Goal: Task Accomplishment & Management: Use online tool/utility

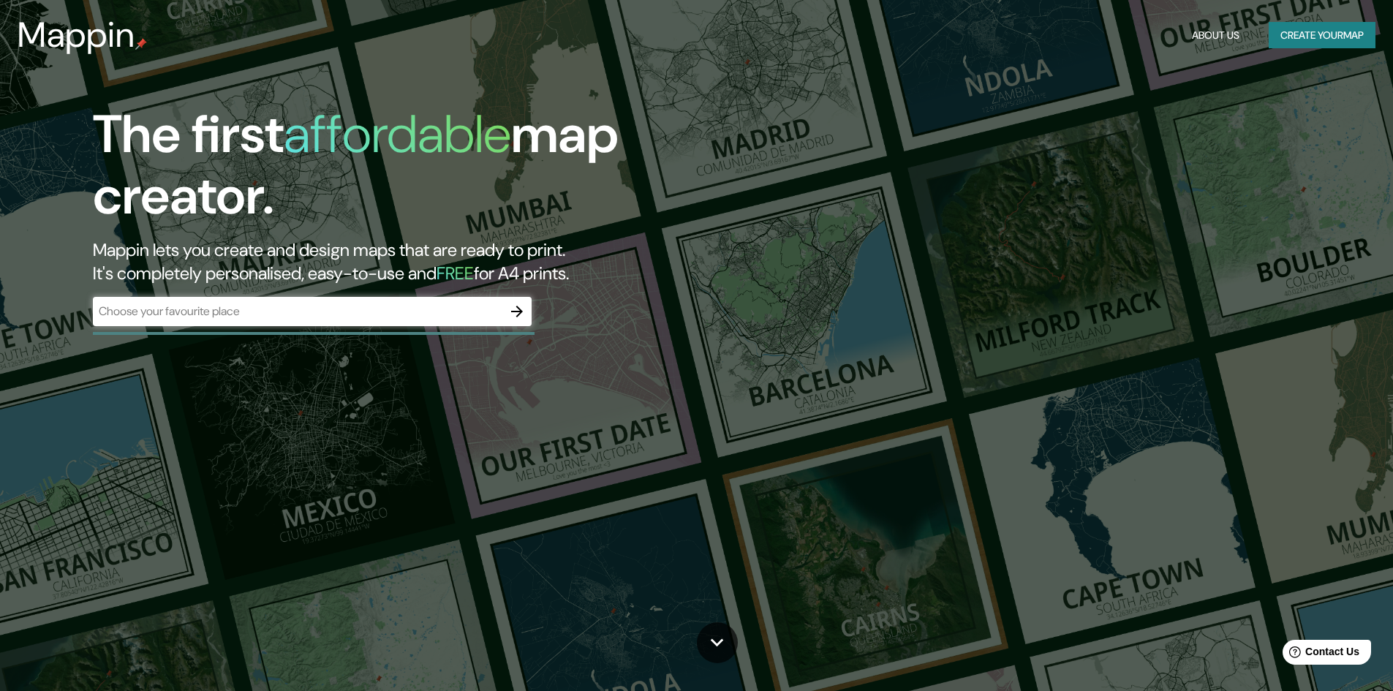
click at [347, 321] on div "​" at bounding box center [312, 311] width 439 height 29
click at [517, 314] on icon "button" at bounding box center [517, 312] width 18 height 18
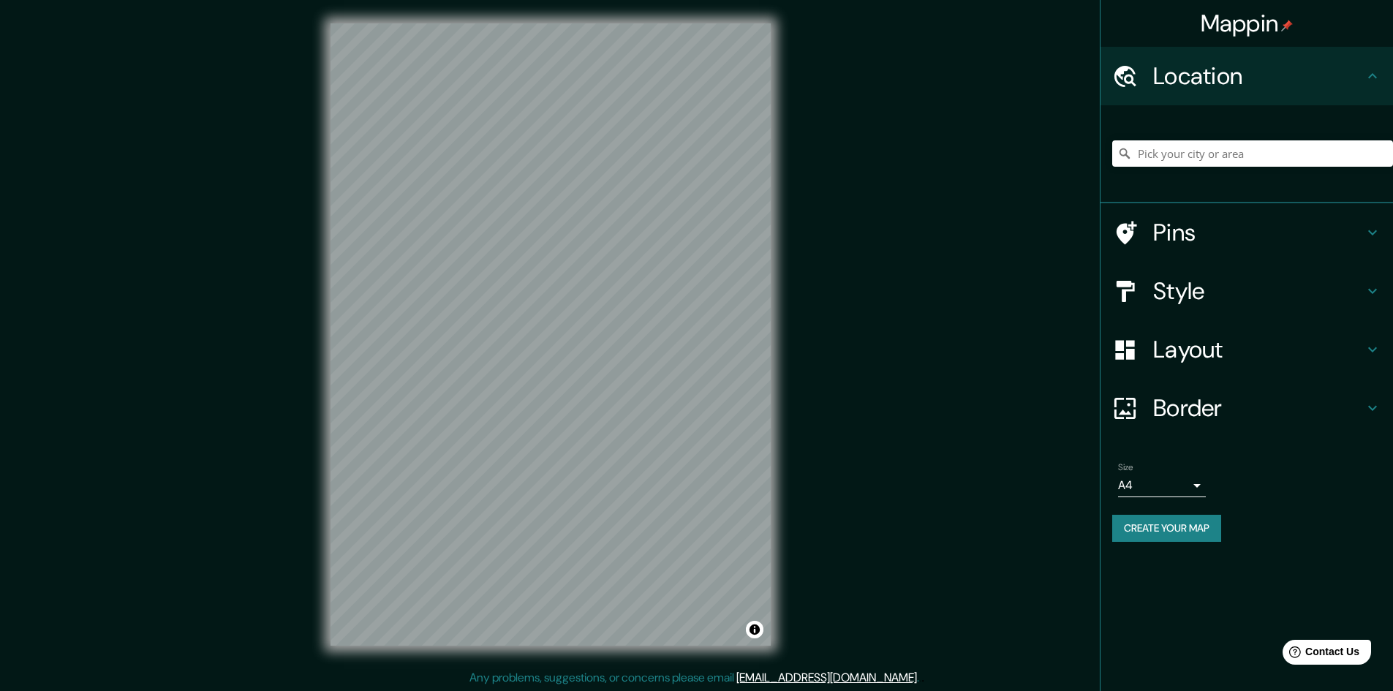
click at [1200, 421] on h4 "Border" at bounding box center [1258, 407] width 211 height 29
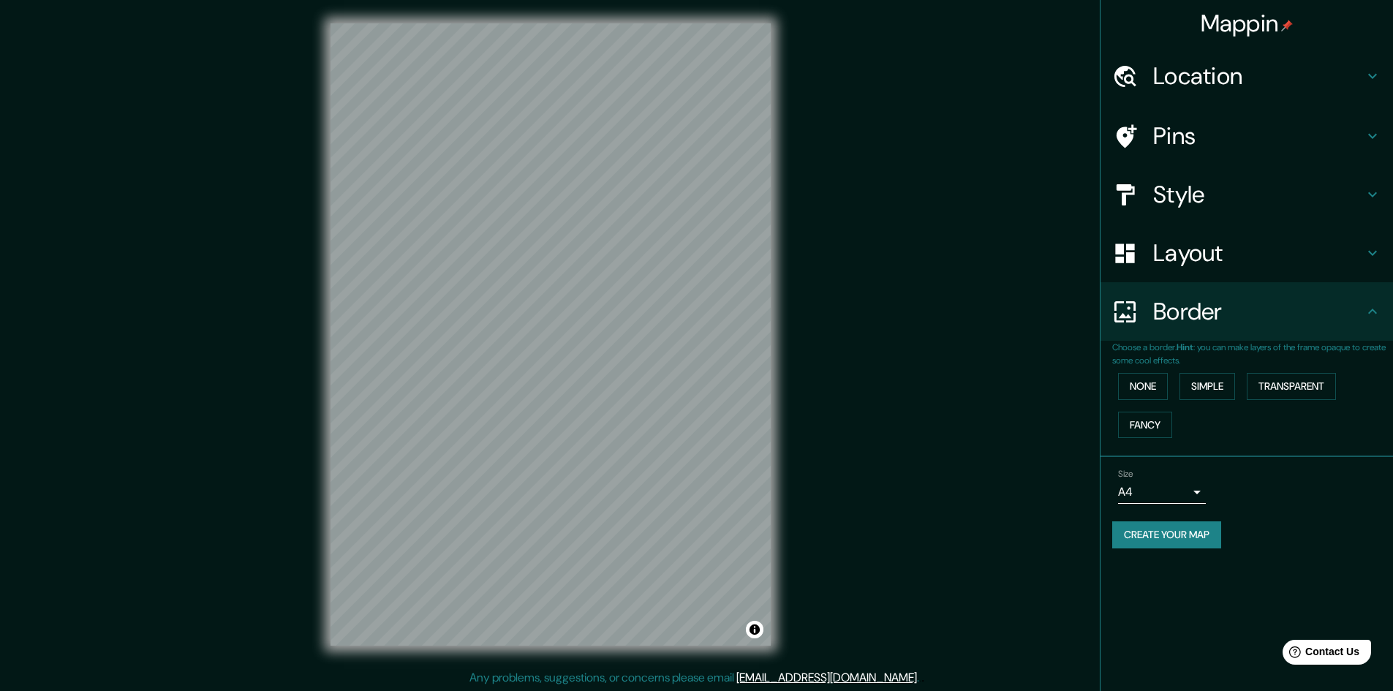
click at [1222, 311] on h4 "Border" at bounding box center [1258, 311] width 211 height 29
click at [1208, 181] on h4 "Style" at bounding box center [1258, 194] width 211 height 29
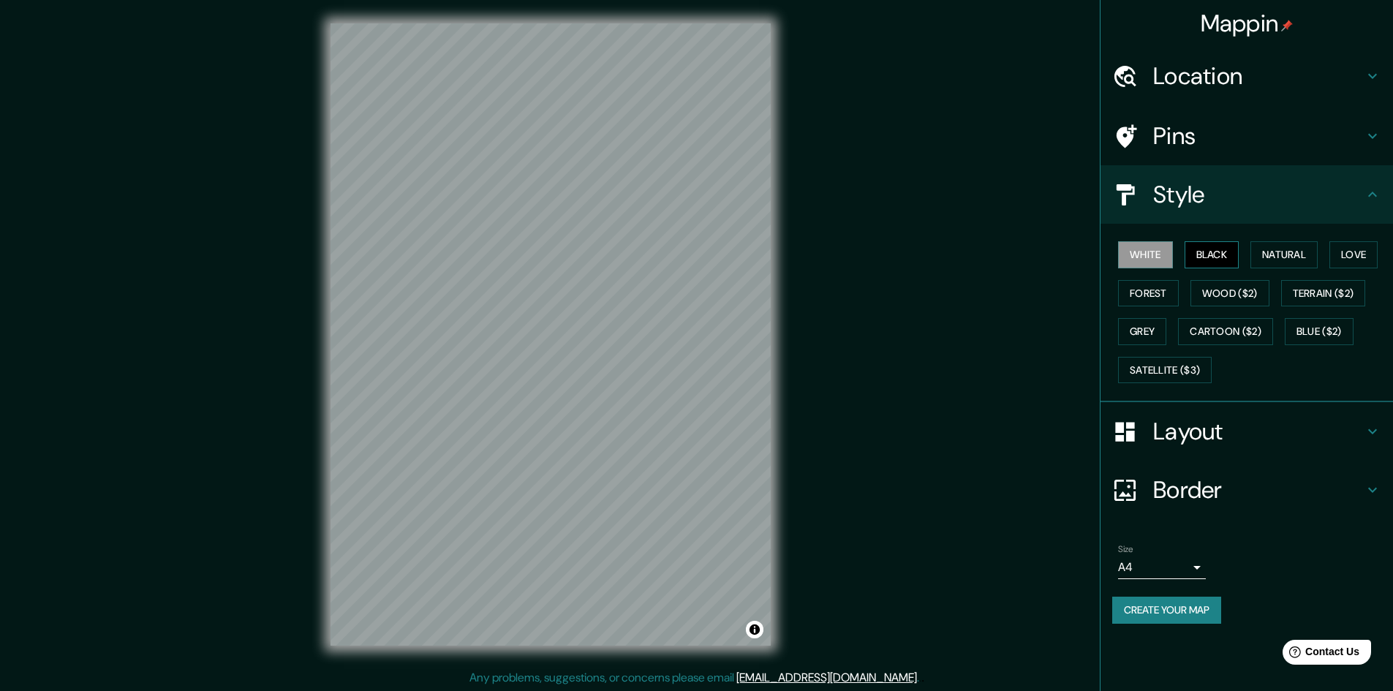
click at [1214, 255] on button "Black" at bounding box center [1211, 254] width 55 height 27
click at [835, 428] on div "Mappin Location Pins Style White Black Natural Love Forest Wood ($2) Terrain ($…" at bounding box center [696, 345] width 1393 height 692
click at [305, 336] on div "Mappin Location Pins Style White Black Natural Love Forest Wood ($2) Terrain ($…" at bounding box center [696, 345] width 1393 height 692
